Goal: Information Seeking & Learning: Learn about a topic

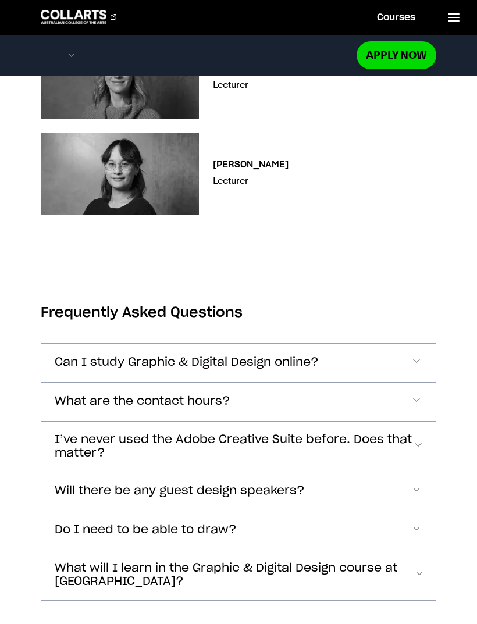
scroll to position [4592, 0]
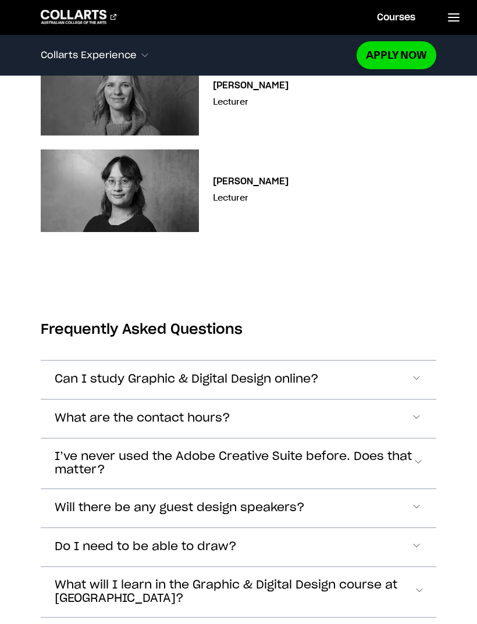
click at [79, 417] on span "What are the contact hours?" at bounding box center [143, 418] width 176 height 13
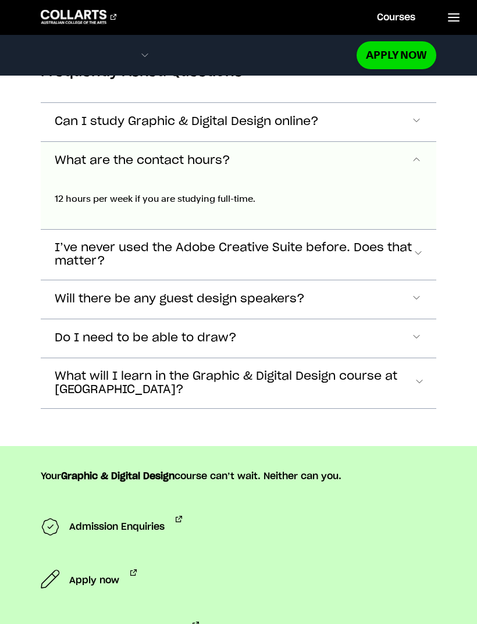
scroll to position [4878, 0]
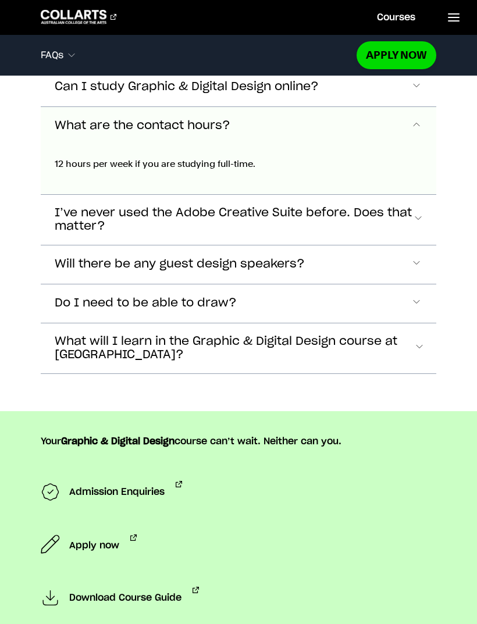
click at [87, 124] on span "What are the contact hours?" at bounding box center [143, 125] width 176 height 13
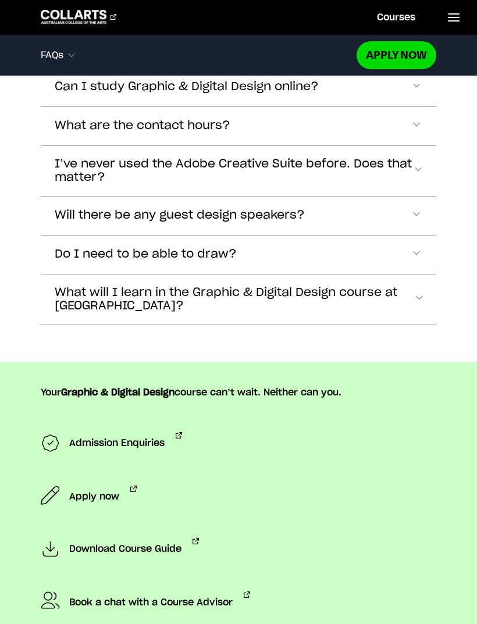
click at [90, 163] on span "I’ve never used the Adobe Creative Suite before. Does that matter?" at bounding box center [234, 171] width 358 height 27
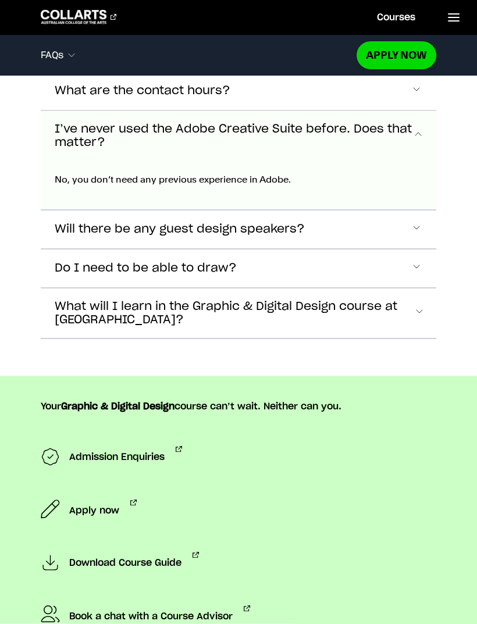
scroll to position [4917, 0]
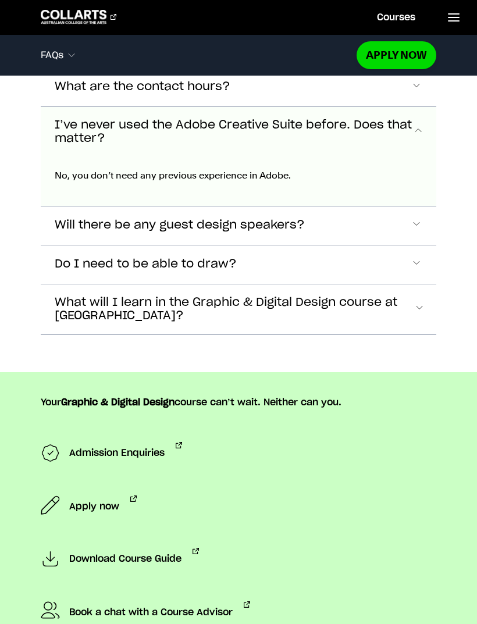
click at [104, 135] on span "I’ve never used the Adobe Creative Suite before. Does that matter?" at bounding box center [234, 132] width 358 height 27
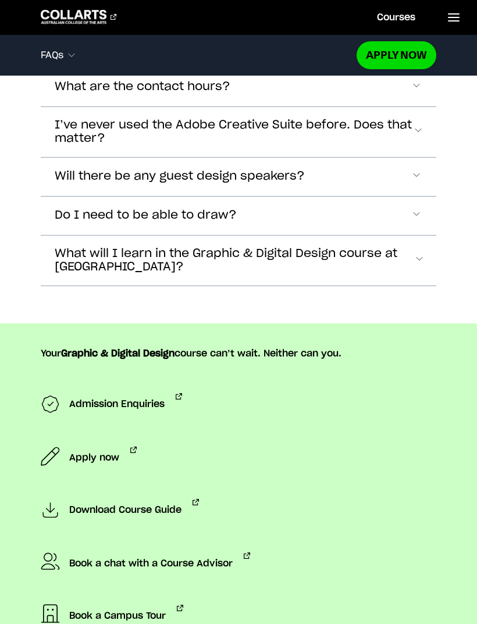
click at [98, 209] on span "Do I need to be able to draw?" at bounding box center [146, 215] width 182 height 13
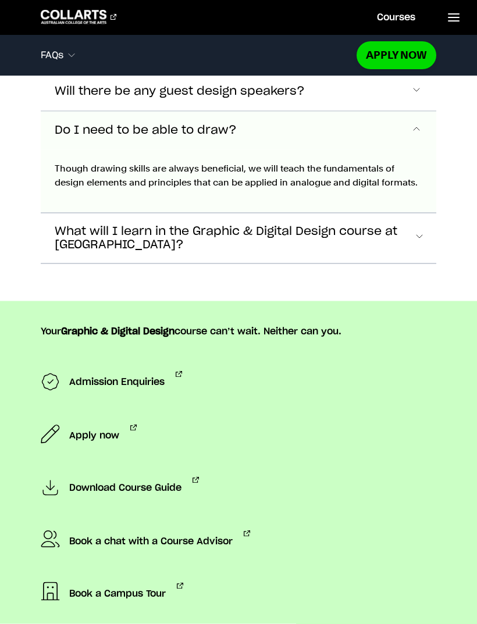
scroll to position [5007, 0]
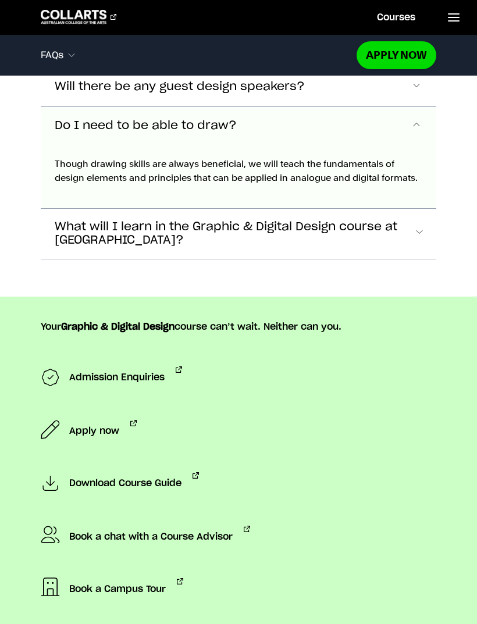
click at [79, 129] on span "Do I need to be able to draw?" at bounding box center [146, 125] width 182 height 13
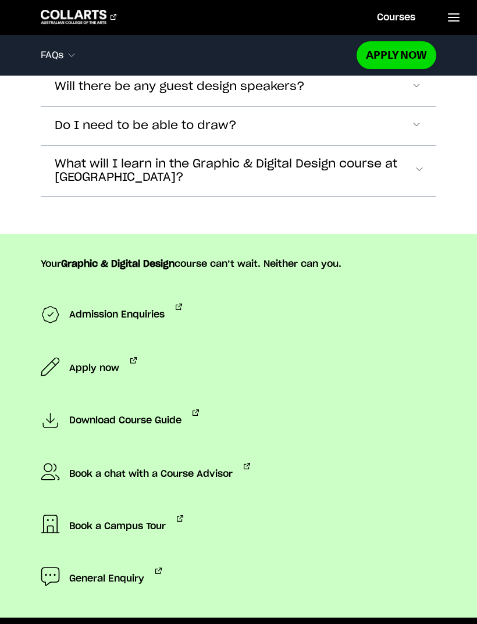
click at [71, 172] on span "What will I learn in the Graphic & Digital Design course at [GEOGRAPHIC_DATA]?" at bounding box center [234, 171] width 359 height 27
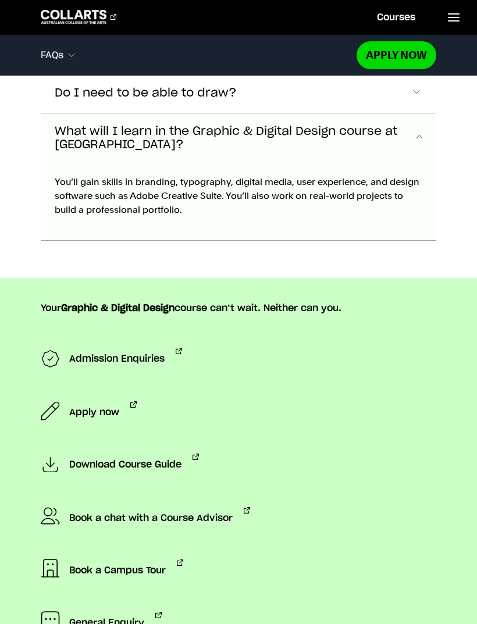
scroll to position [5046, 0]
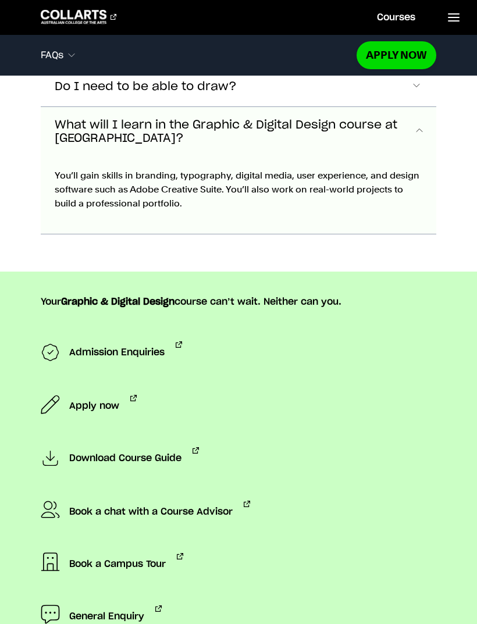
click at [72, 141] on span "What will I learn in the Graphic & Digital Design course at [GEOGRAPHIC_DATA]?" at bounding box center [234, 132] width 359 height 27
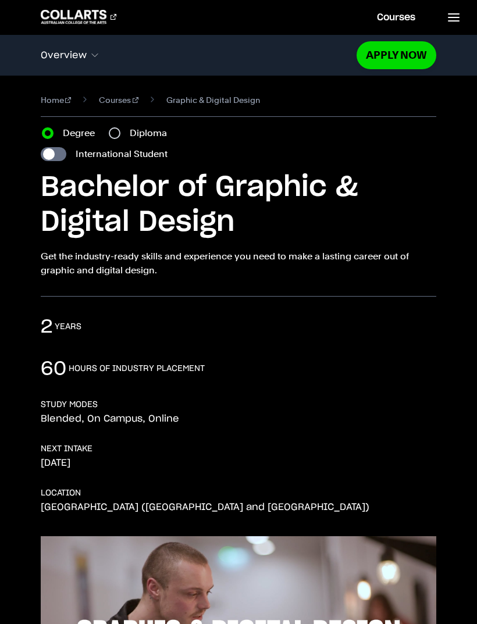
scroll to position [0, 0]
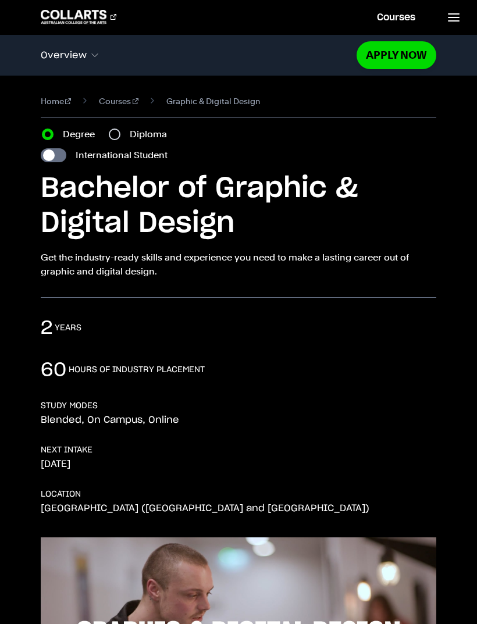
click at [119, 138] on input "Diploma" at bounding box center [115, 134] width 12 height 12
radio input "true"
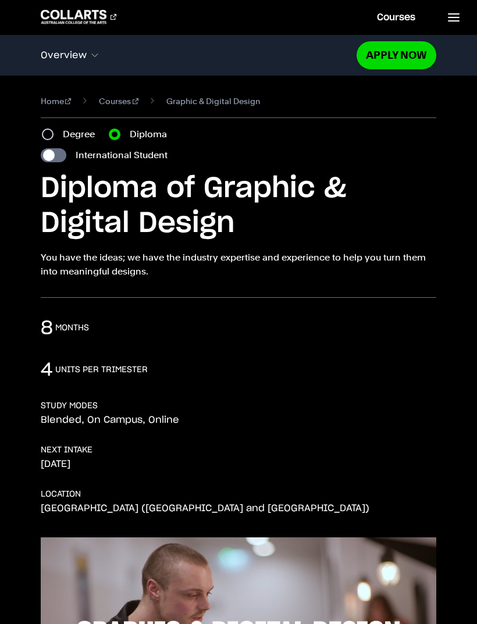
click at [51, 134] on input "Degree" at bounding box center [48, 134] width 12 height 12
radio input "true"
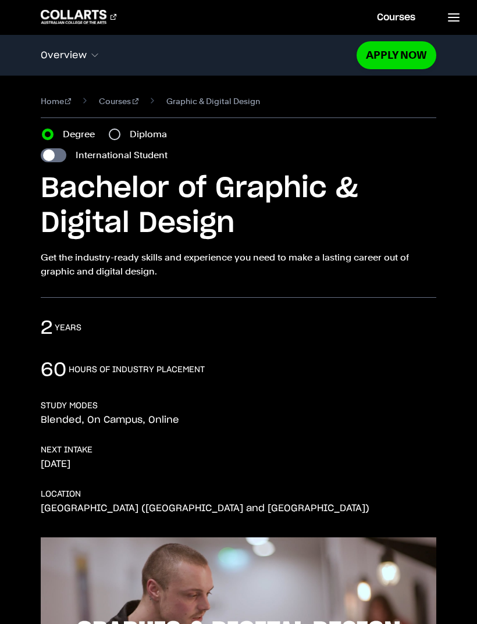
click at [119, 134] on input "Diploma" at bounding box center [115, 134] width 12 height 12
radio input "true"
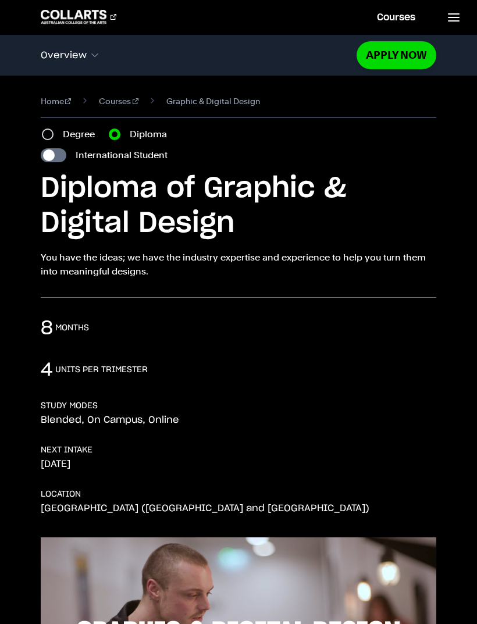
click at [52, 134] on input "Degree" at bounding box center [48, 134] width 12 height 12
radio input "true"
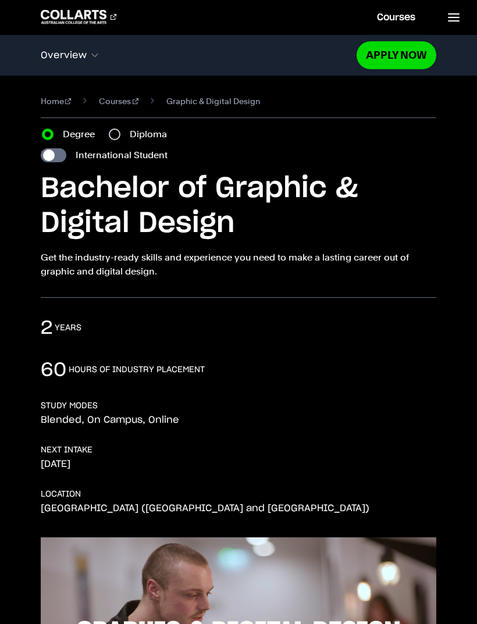
click at [120, 137] on input "Diploma" at bounding box center [115, 134] width 12 height 12
radio input "true"
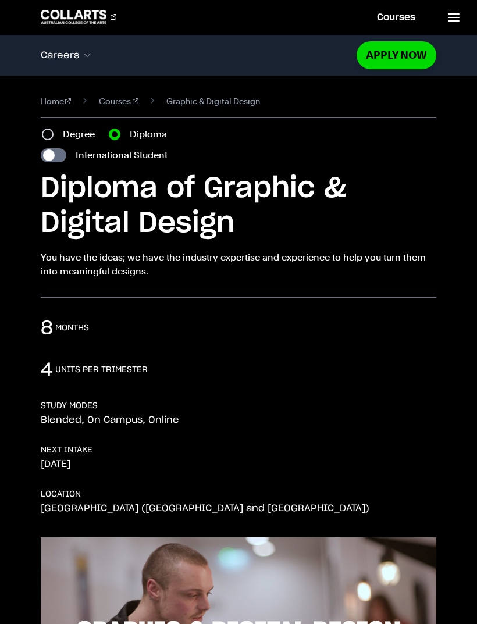
click at [50, 138] on input "Degree" at bounding box center [48, 134] width 12 height 12
radio input "true"
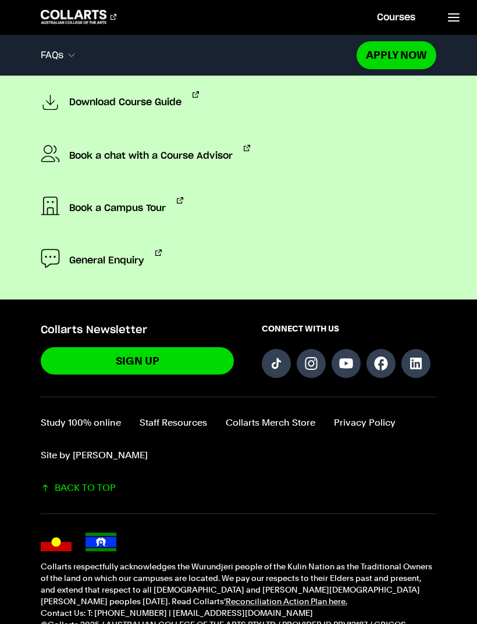
scroll to position [5364, 0]
